Goal: Complete application form

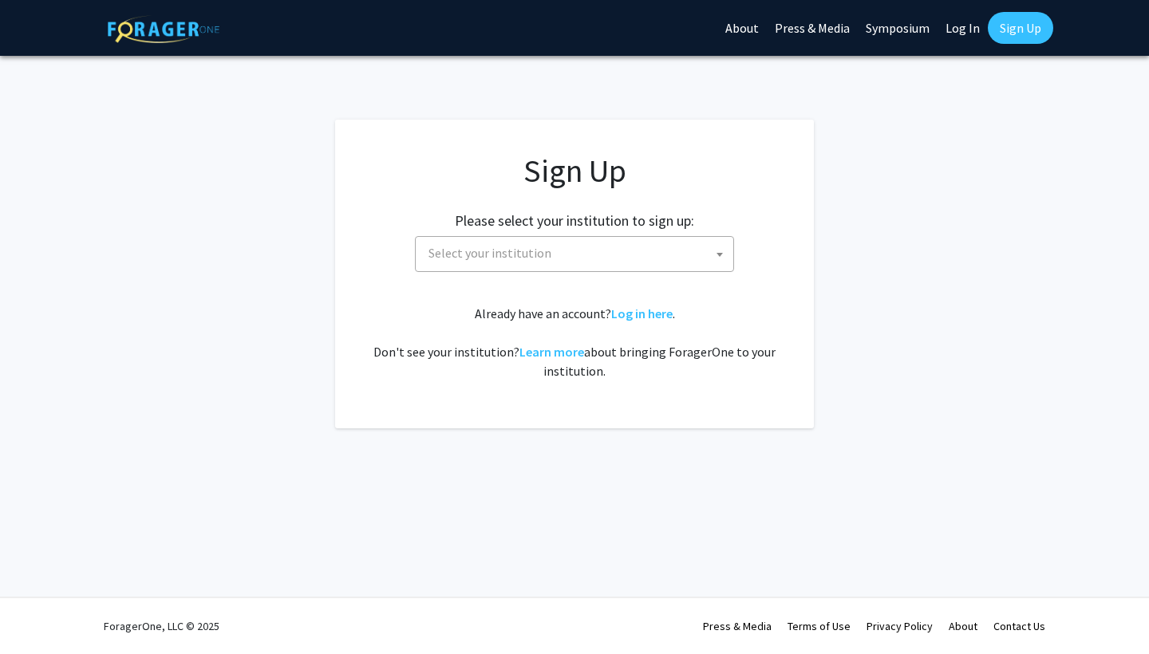
click at [592, 254] on span "Select your institution" at bounding box center [577, 253] width 311 height 33
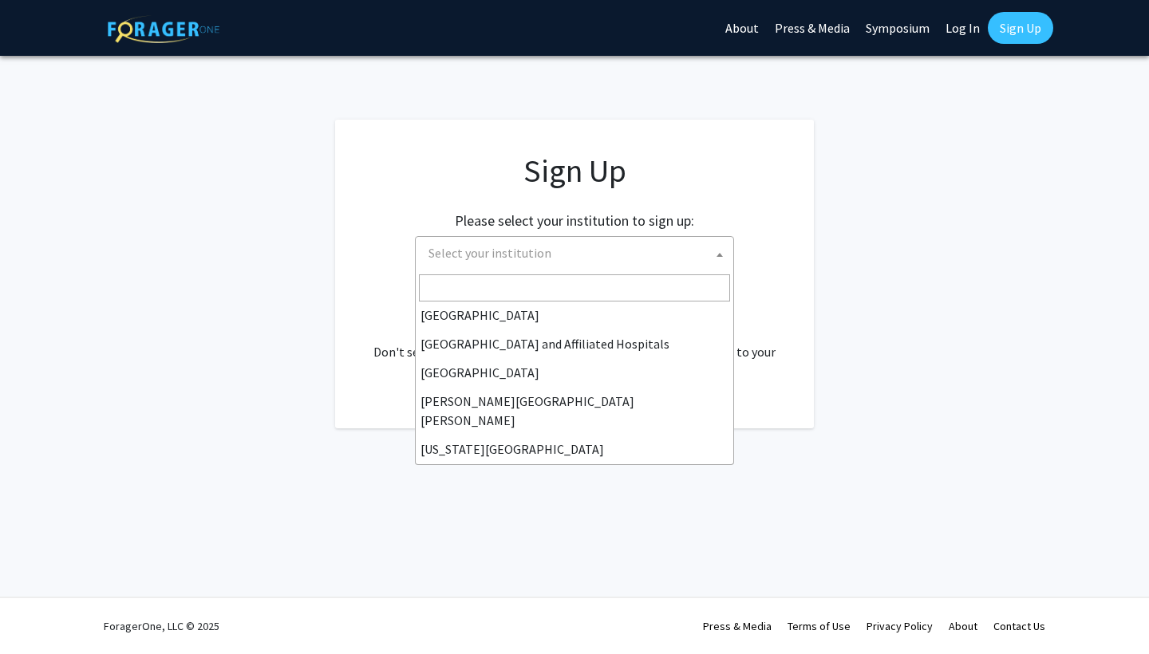
scroll to position [243, 0]
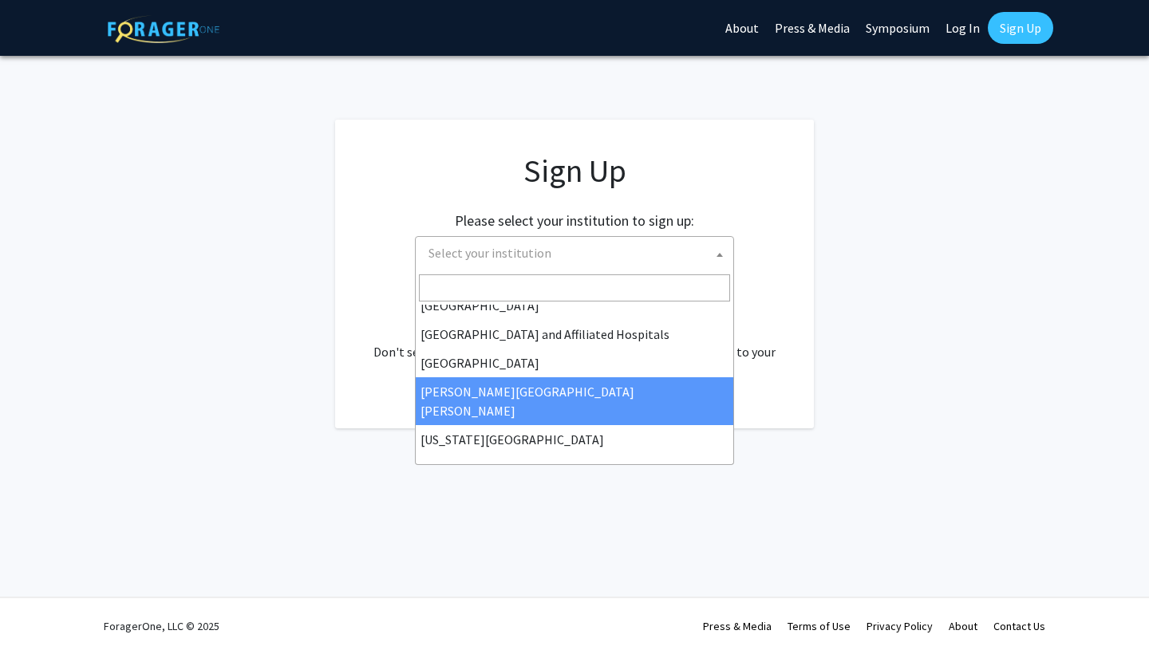
select select "1"
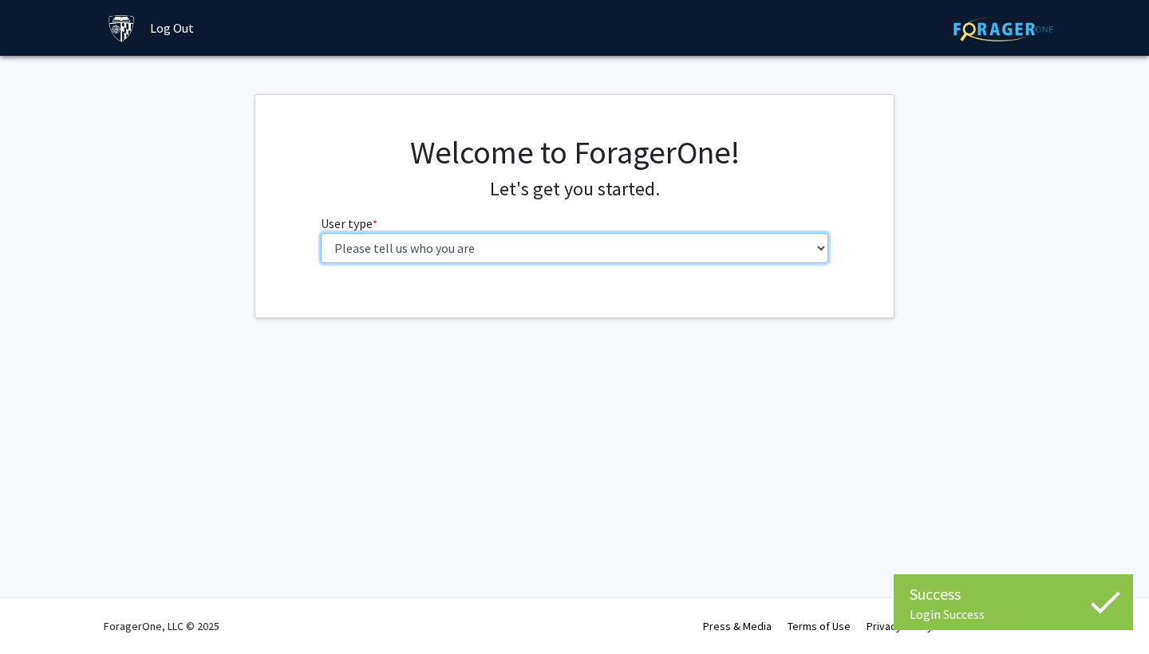
select select "2: masters"
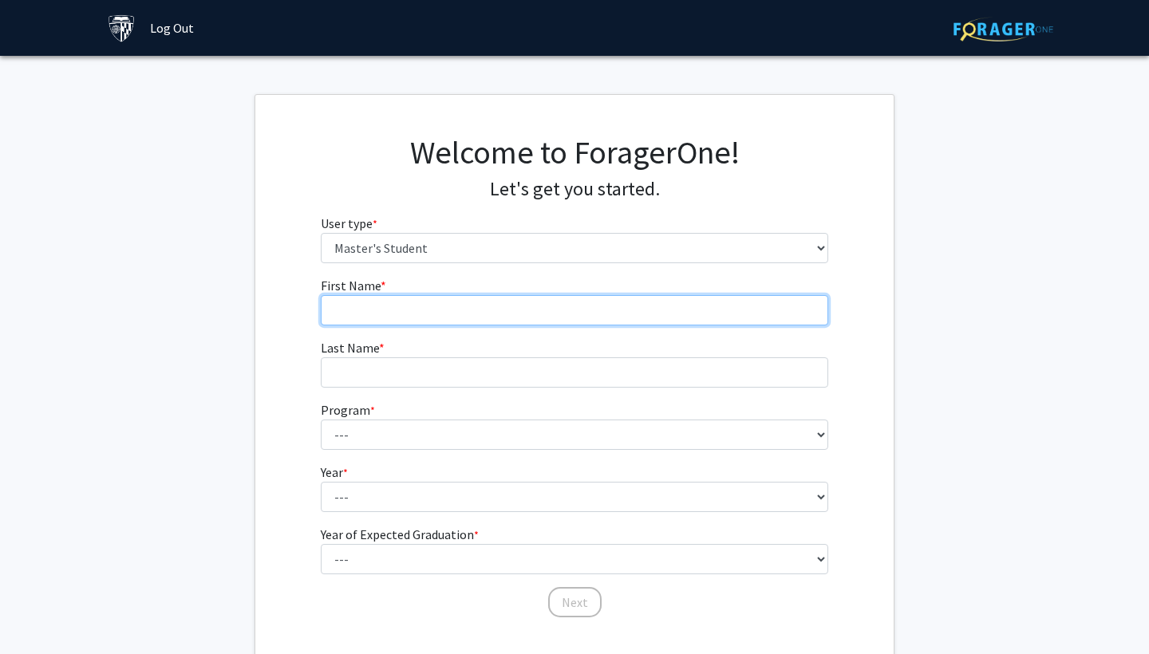
click at [445, 310] on input "First Name * required" at bounding box center [575, 310] width 508 height 30
type input "Irahi"
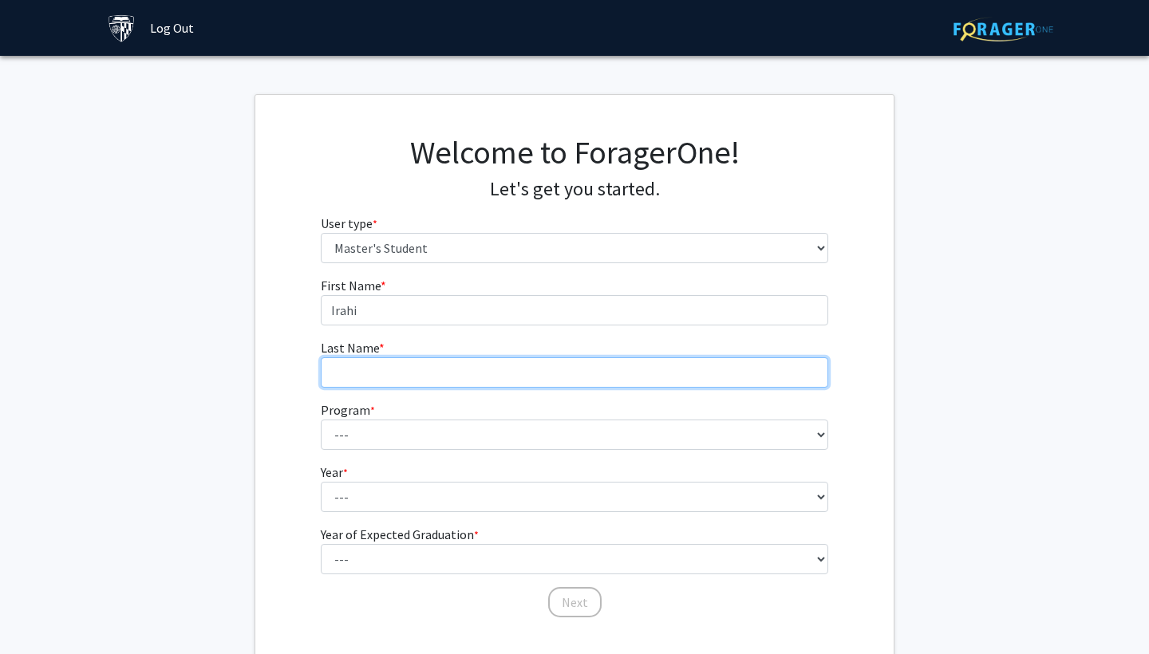
click at [420, 374] on input "Last Name * required" at bounding box center [575, 372] width 508 height 30
type input "Herrera"
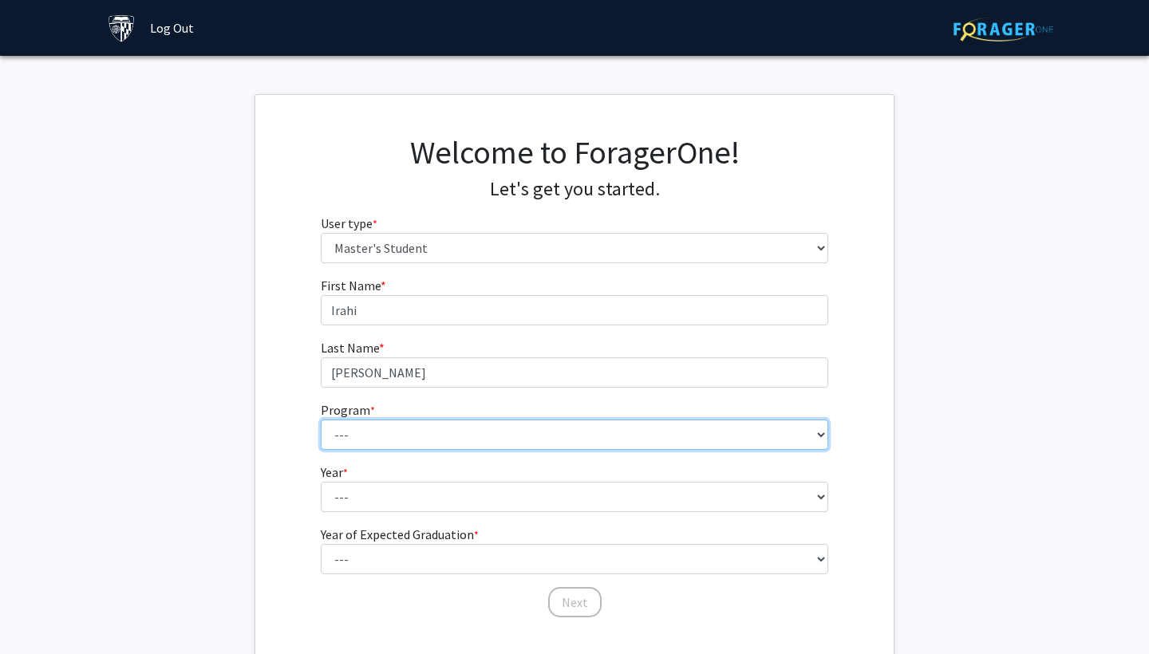
select select "54: 43"
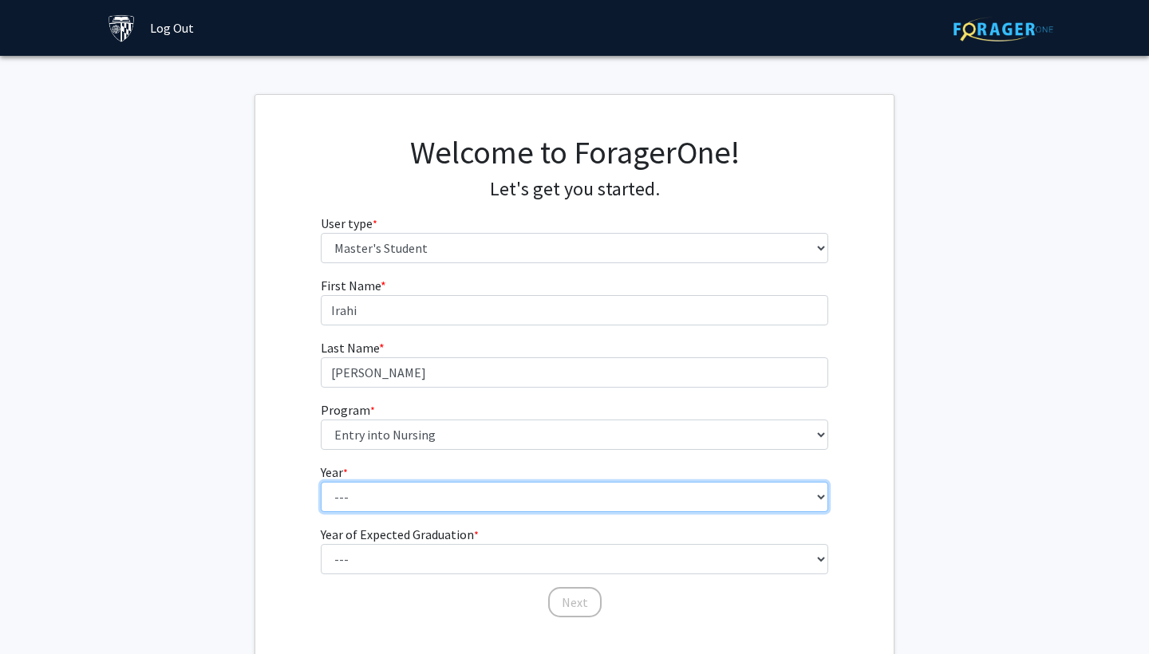
select select "1: first_year"
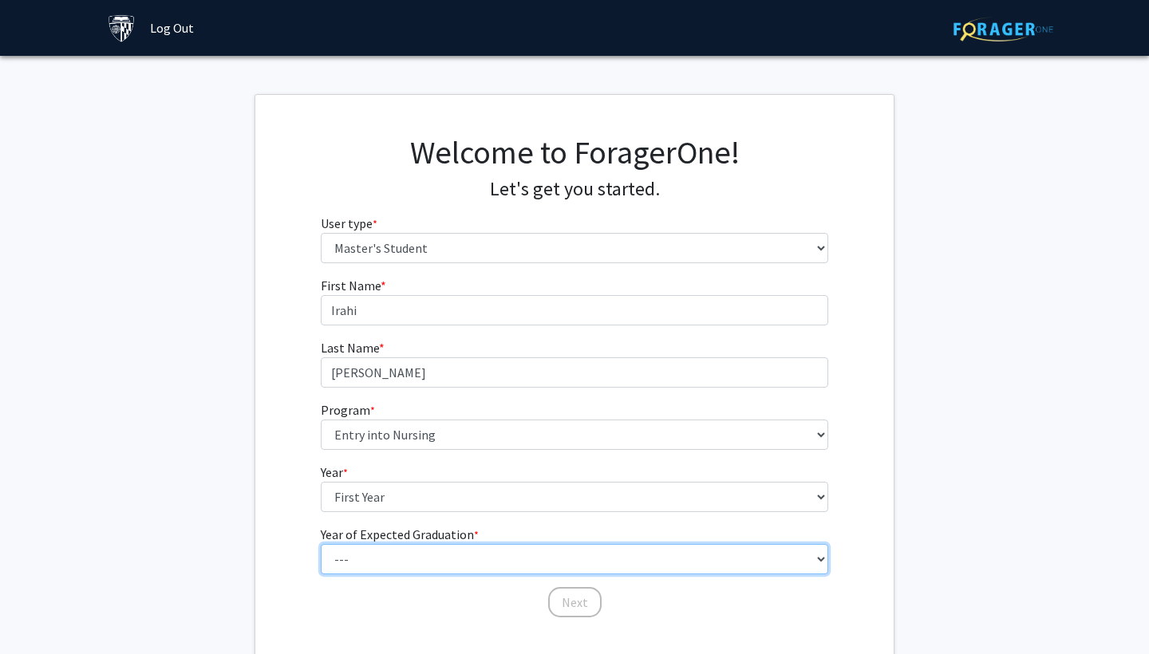
select select "3: 2027"
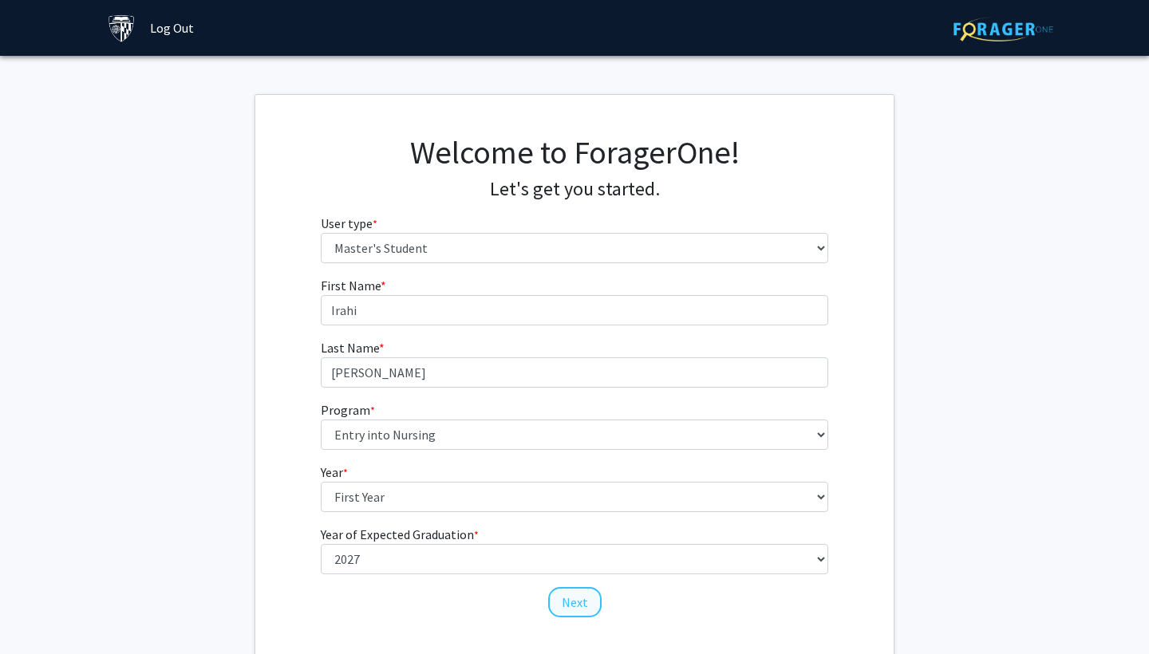
click at [578, 604] on button "Next" at bounding box center [574, 602] width 53 height 30
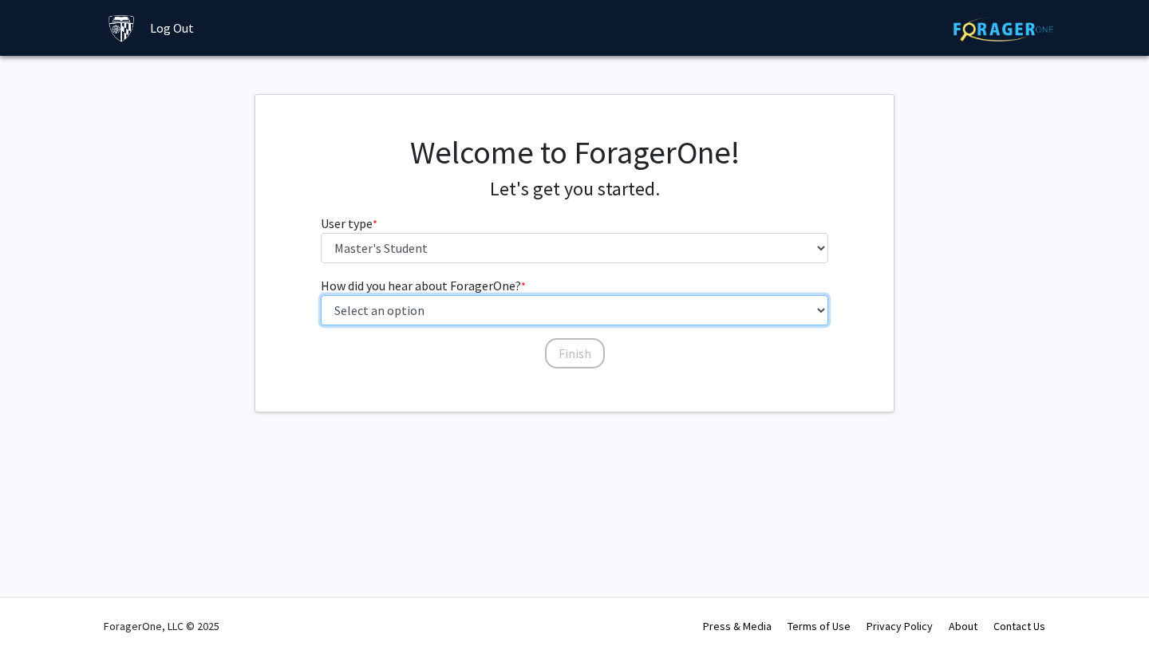
select select "3: university_website"
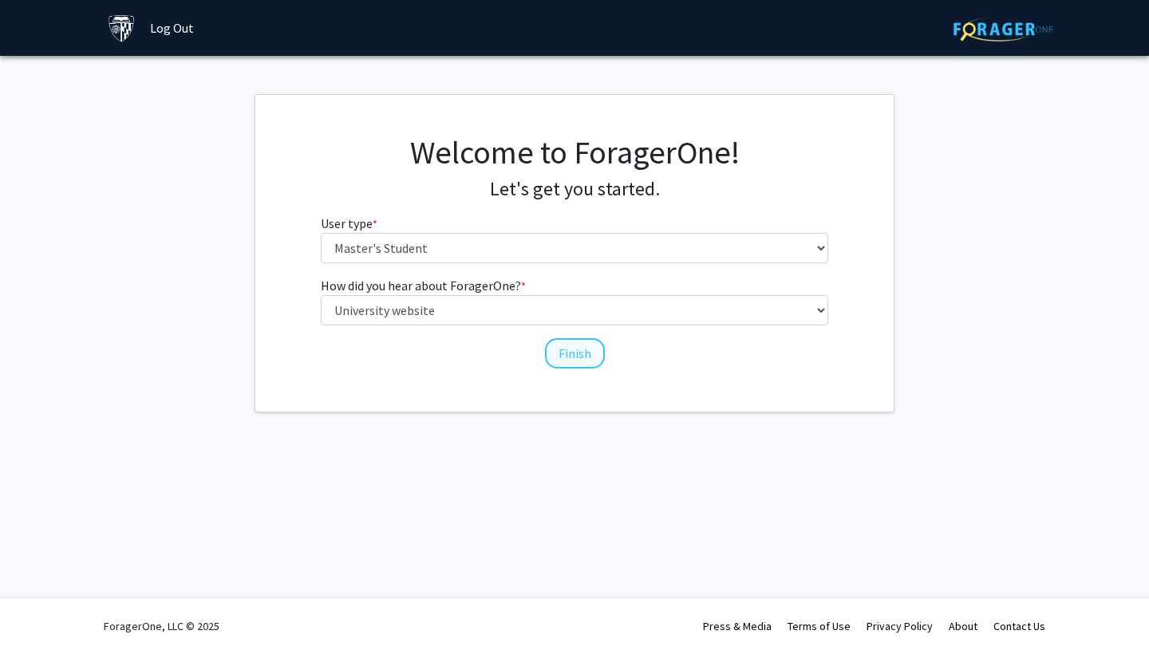
click at [575, 354] on button "Finish" at bounding box center [575, 353] width 60 height 30
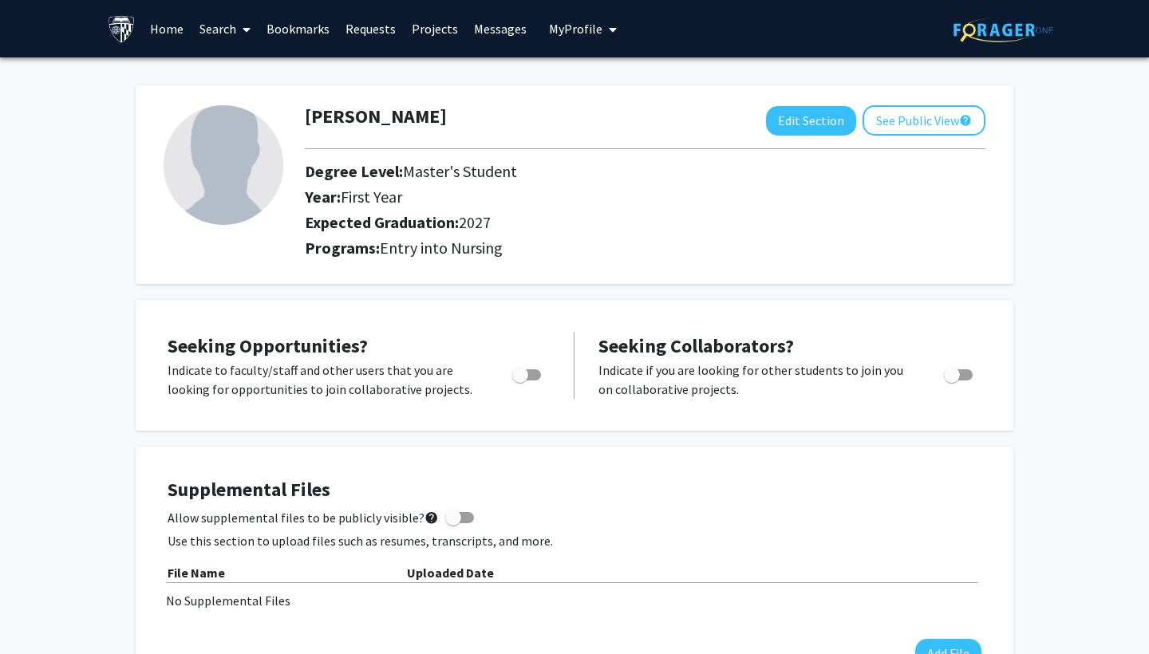
click at [516, 378] on span "Toggle" at bounding box center [520, 375] width 16 height 16
click at [519, 380] on input "Are you actively seeking opportunities?" at bounding box center [519, 380] width 1 height 1
checkbox input "true"
click at [609, 29] on icon "My profile dropdown to access profile and logout" at bounding box center [613, 29] width 8 height 13
